Goal: Information Seeking & Learning: Find specific fact

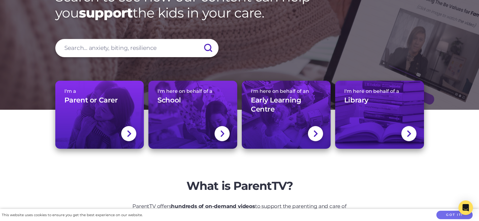
scroll to position [30, 0]
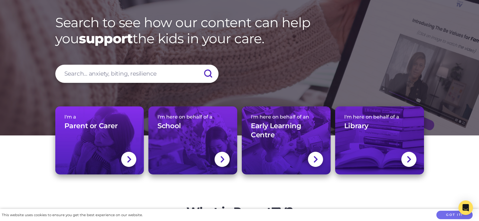
click at [140, 73] on input "search" at bounding box center [136, 74] width 163 height 18
type input "seen"
click at [197, 65] on input "submit" at bounding box center [207, 74] width 21 height 18
click at [205, 72] on input "submit" at bounding box center [207, 74] width 21 height 18
